Goal: Task Accomplishment & Management: Complete application form

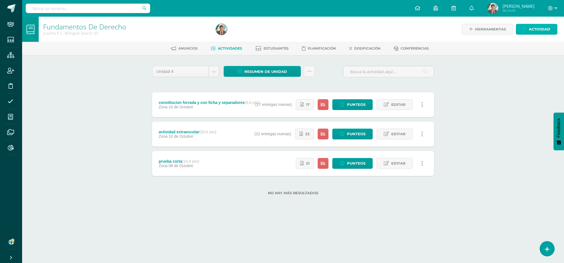
click at [544, 25] on span "Actividad" at bounding box center [539, 29] width 21 height 10
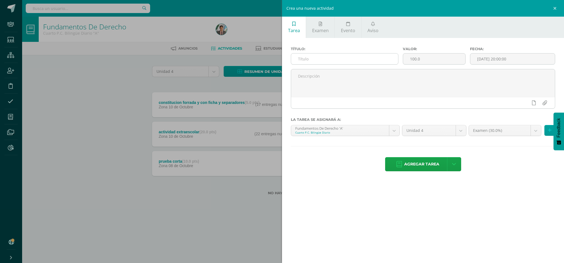
click at [360, 59] on input "text" at bounding box center [344, 58] width 107 height 11
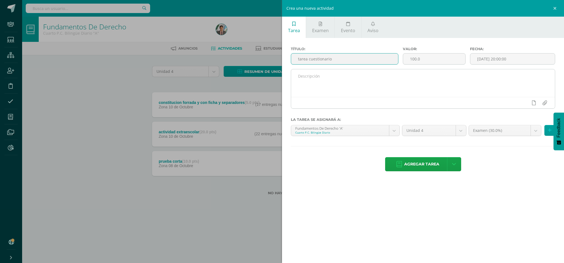
type input "tarea cuestionario"
click at [351, 82] on textarea at bounding box center [423, 83] width 264 height 28
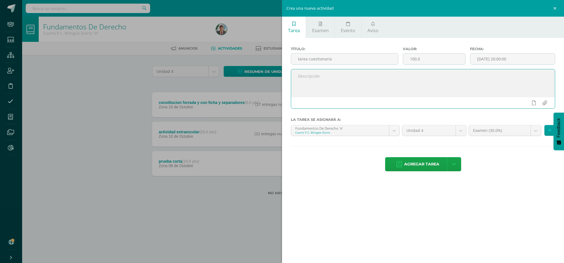
drag, startPoint x: 435, startPoint y: 55, endPoint x: 392, endPoint y: 50, distance: 43.2
click at [392, 50] on div "Título: tarea cuestionario Valor: 100.0 Fecha: [DATE] 20:00:00" at bounding box center [423, 58] width 269 height 22
type input "15"
click at [504, 63] on input "[DATE] 20:00:00" at bounding box center [513, 58] width 85 height 11
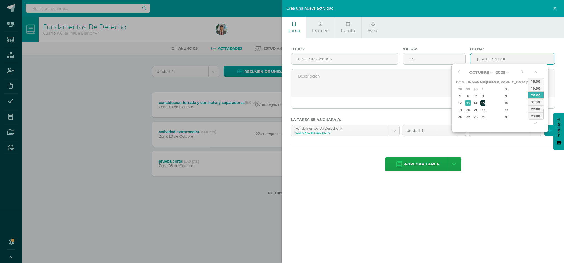
click at [486, 102] on div "15" at bounding box center [483, 103] width 5 height 6
click at [535, 117] on div "23:00" at bounding box center [535, 115] width 15 height 7
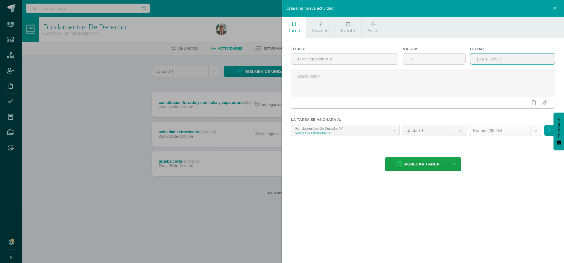
type input "[DATE] 23:59"
click at [515, 128] on body "Staff Estudiantes Estructura Inscripción Disciplina Asistencia Mis cursos Archi…" at bounding box center [282, 106] width 564 height 212
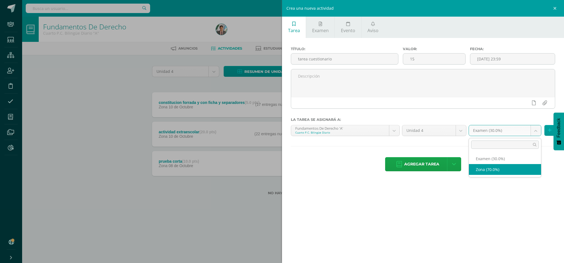
select select "85285"
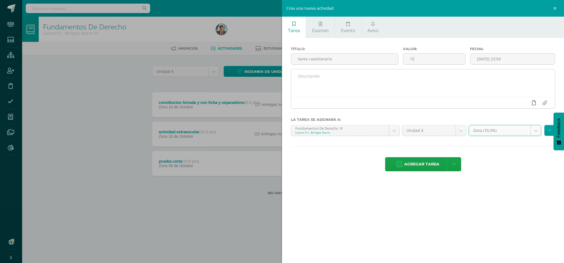
click at [537, 102] on link at bounding box center [534, 102] width 11 height 11
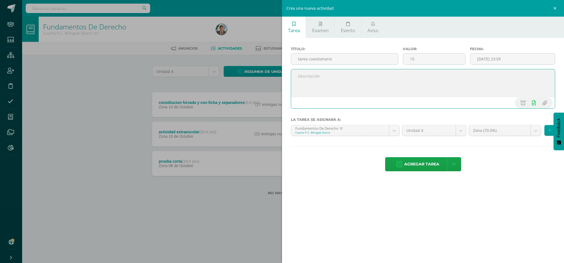
click at [417, 96] on textarea at bounding box center [423, 83] width 264 height 28
type textarea "subir foto de nota del cuestionario"
click at [406, 163] on span "Agregar tarea" at bounding box center [422, 164] width 35 height 14
